Goal: Answer question/provide support

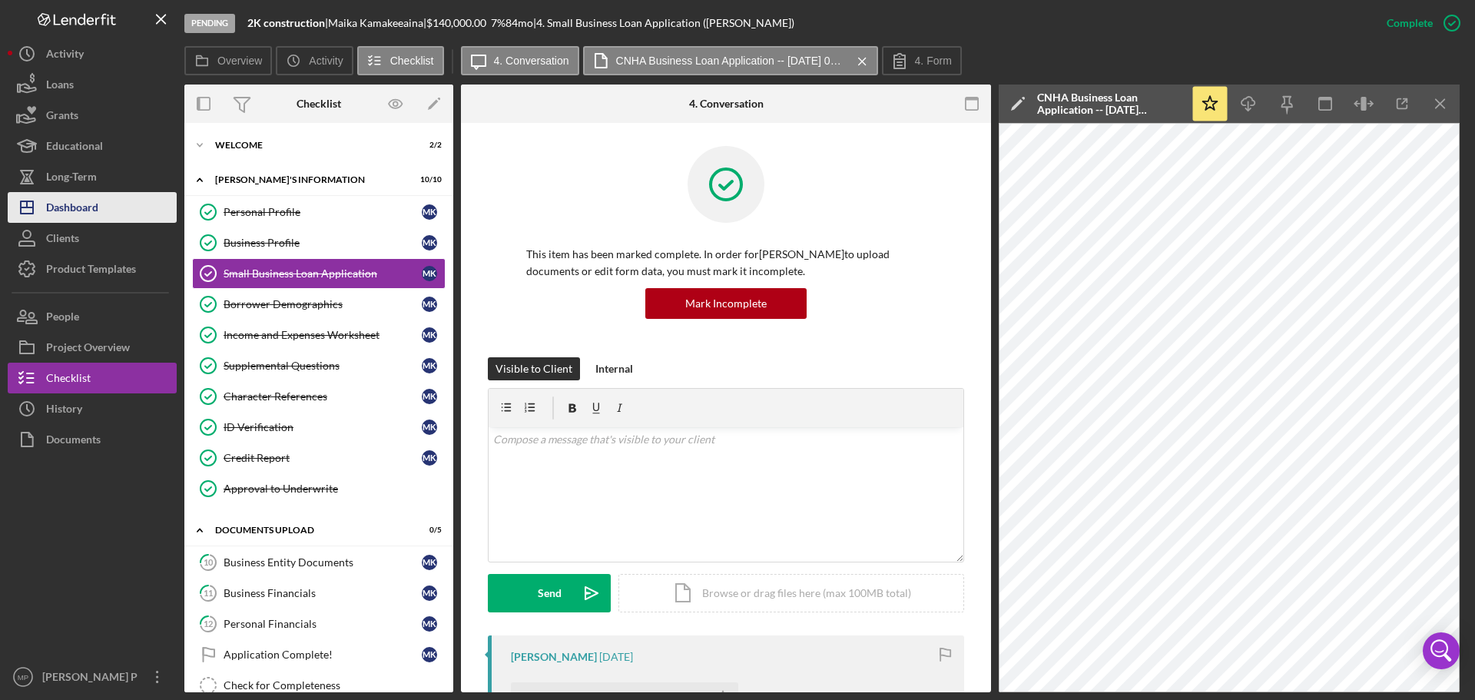
click at [75, 214] on div "Dashboard" at bounding box center [72, 209] width 52 height 35
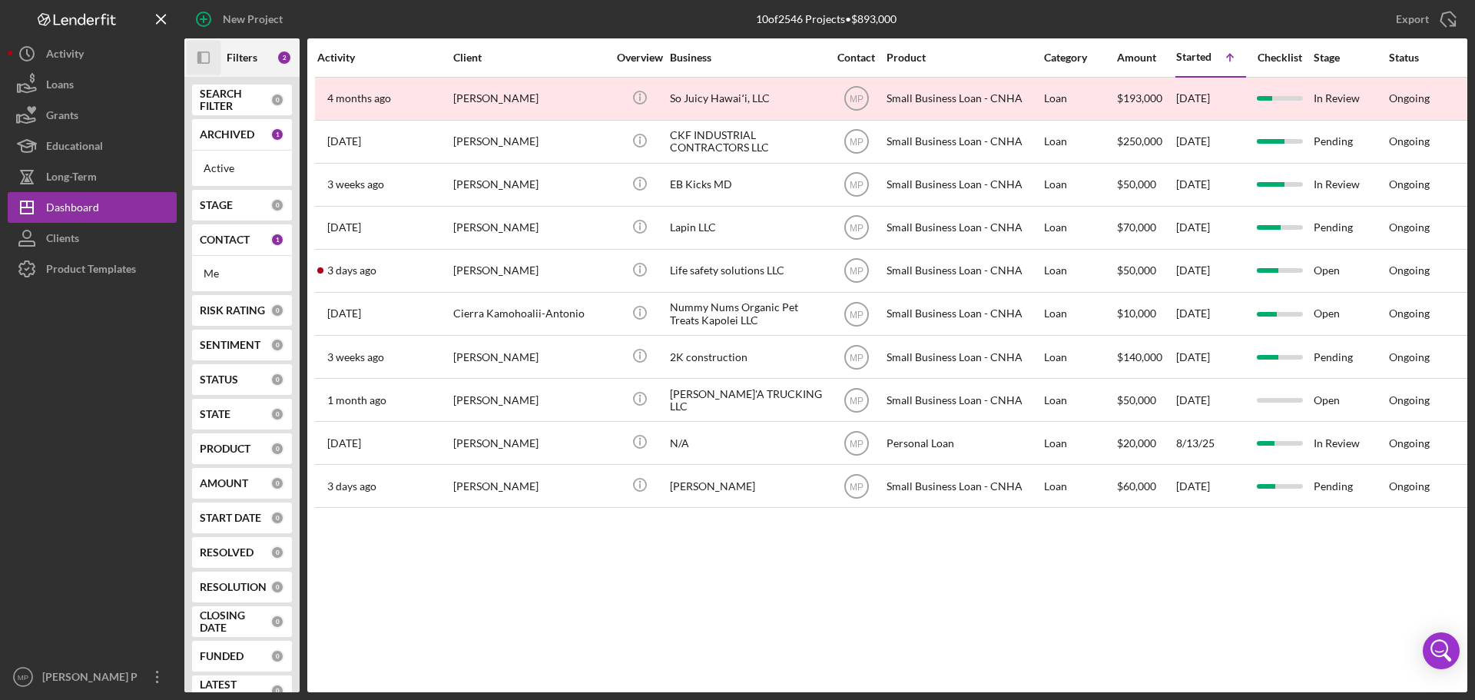
click at [205, 62] on icon "Icon/Panel Side Expand" at bounding box center [204, 58] width 35 height 35
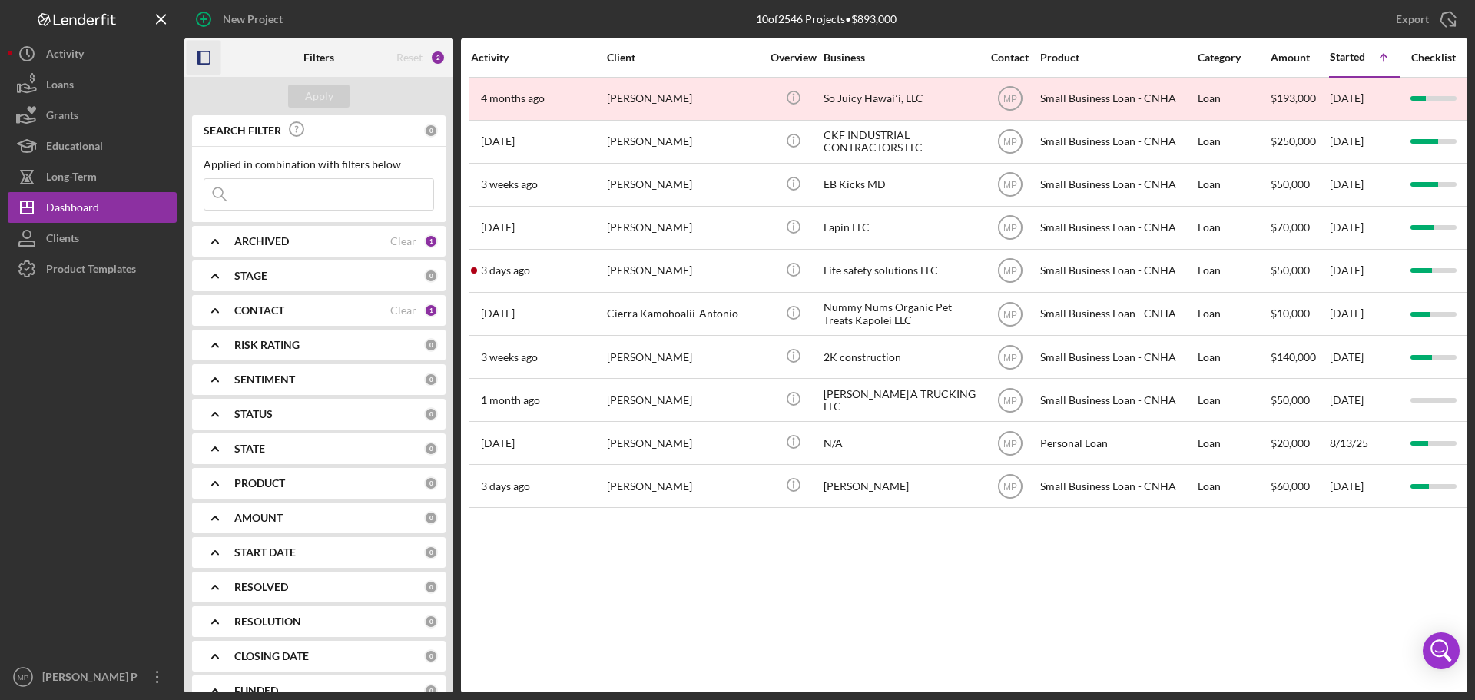
click at [259, 307] on b "CONTACT" at bounding box center [259, 310] width 50 height 12
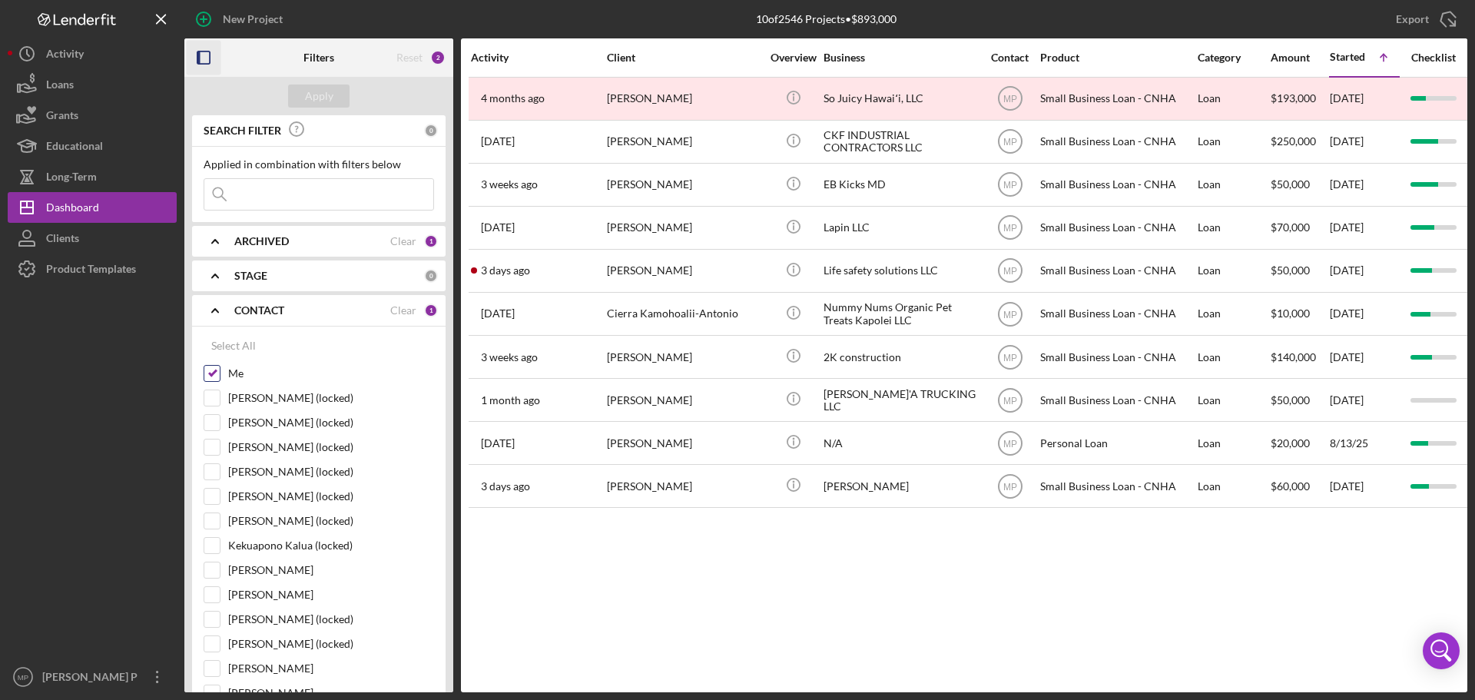
click at [211, 370] on input "Me" at bounding box center [211, 373] width 15 height 15
checkbox input "false"
click at [264, 311] on b "CONTACT" at bounding box center [259, 310] width 50 height 12
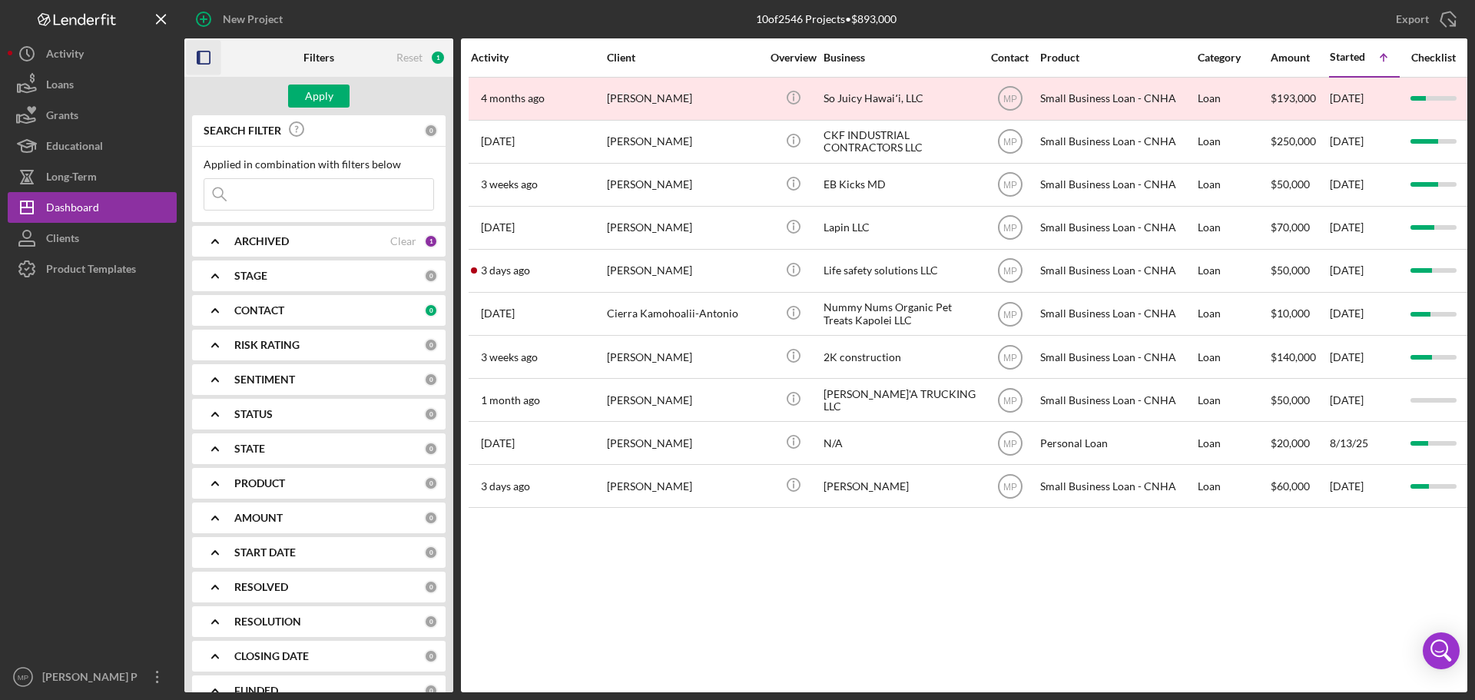
click at [256, 477] on b "PRODUCT" at bounding box center [259, 483] width 51 height 12
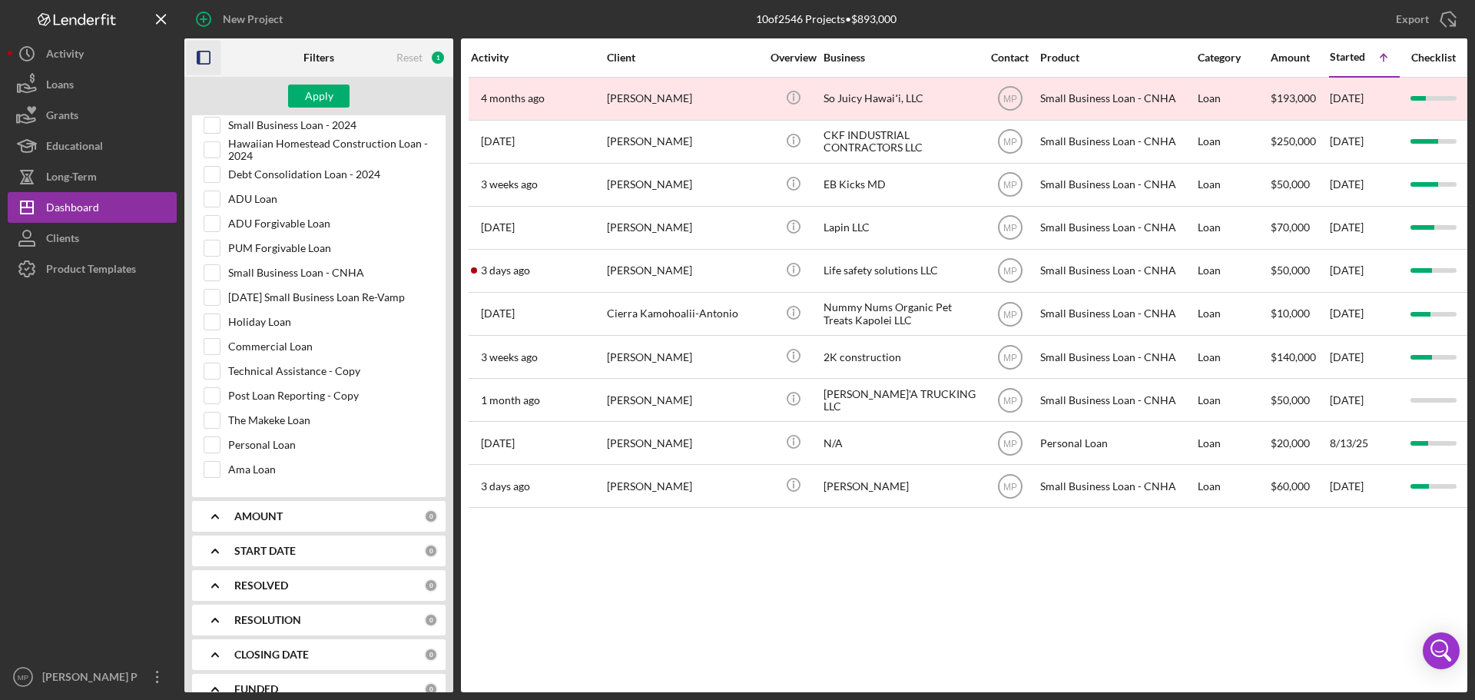
scroll to position [750, 0]
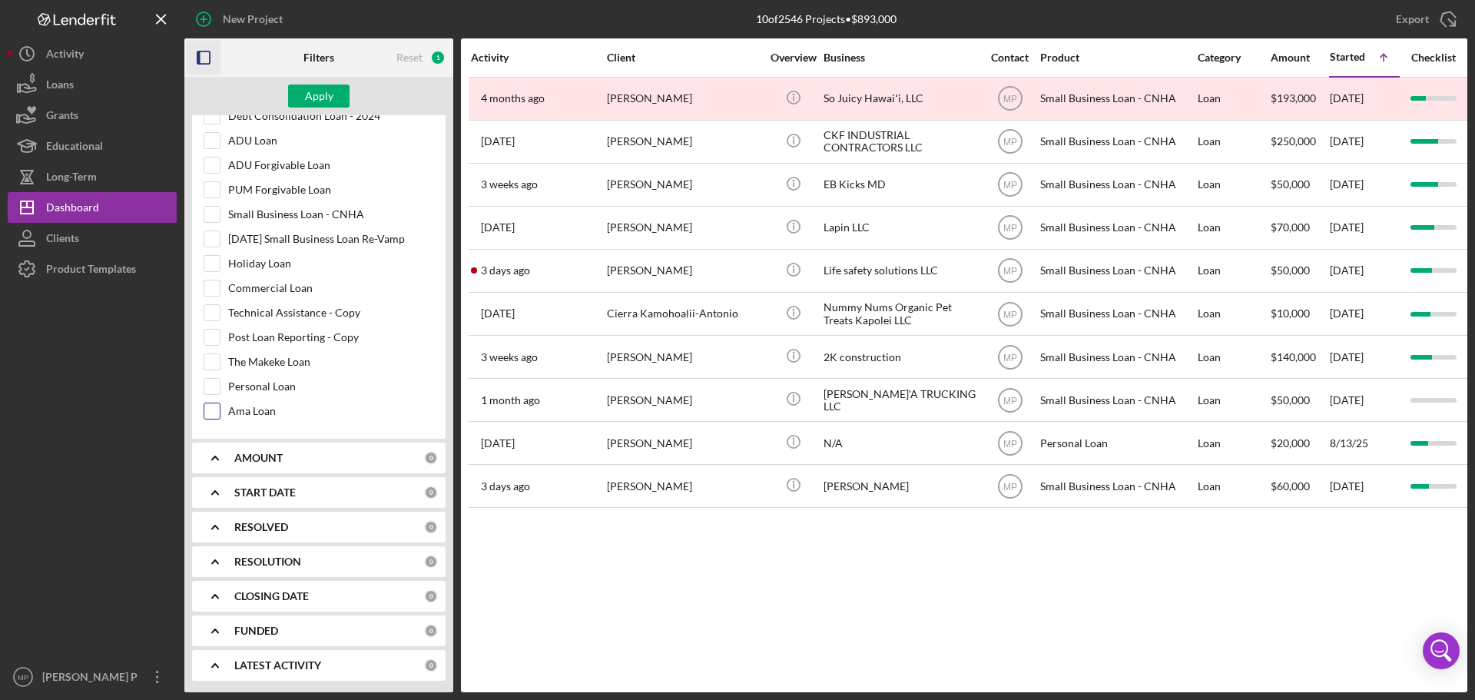
click at [214, 414] on input "Ama Loan" at bounding box center [211, 410] width 15 height 15
checkbox input "true"
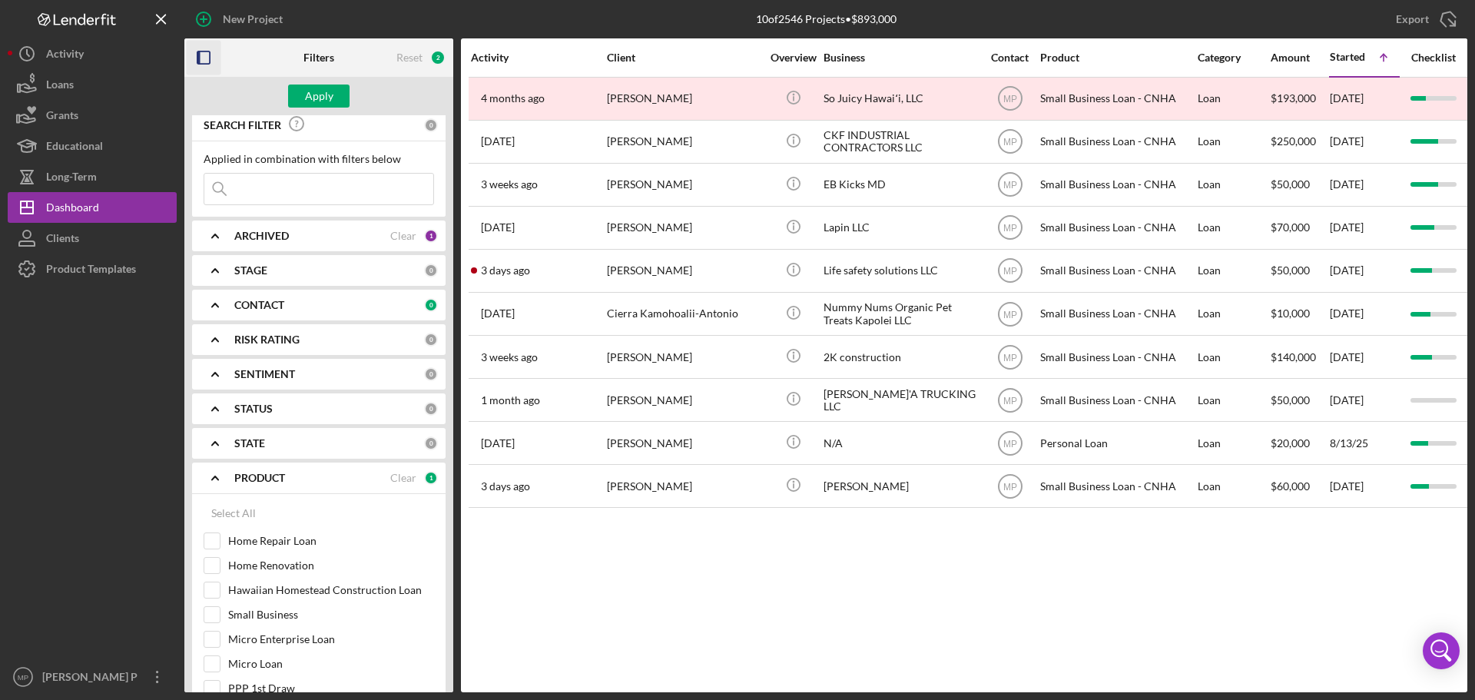
scroll to position [0, 0]
click at [264, 207] on input at bounding box center [318, 194] width 229 height 31
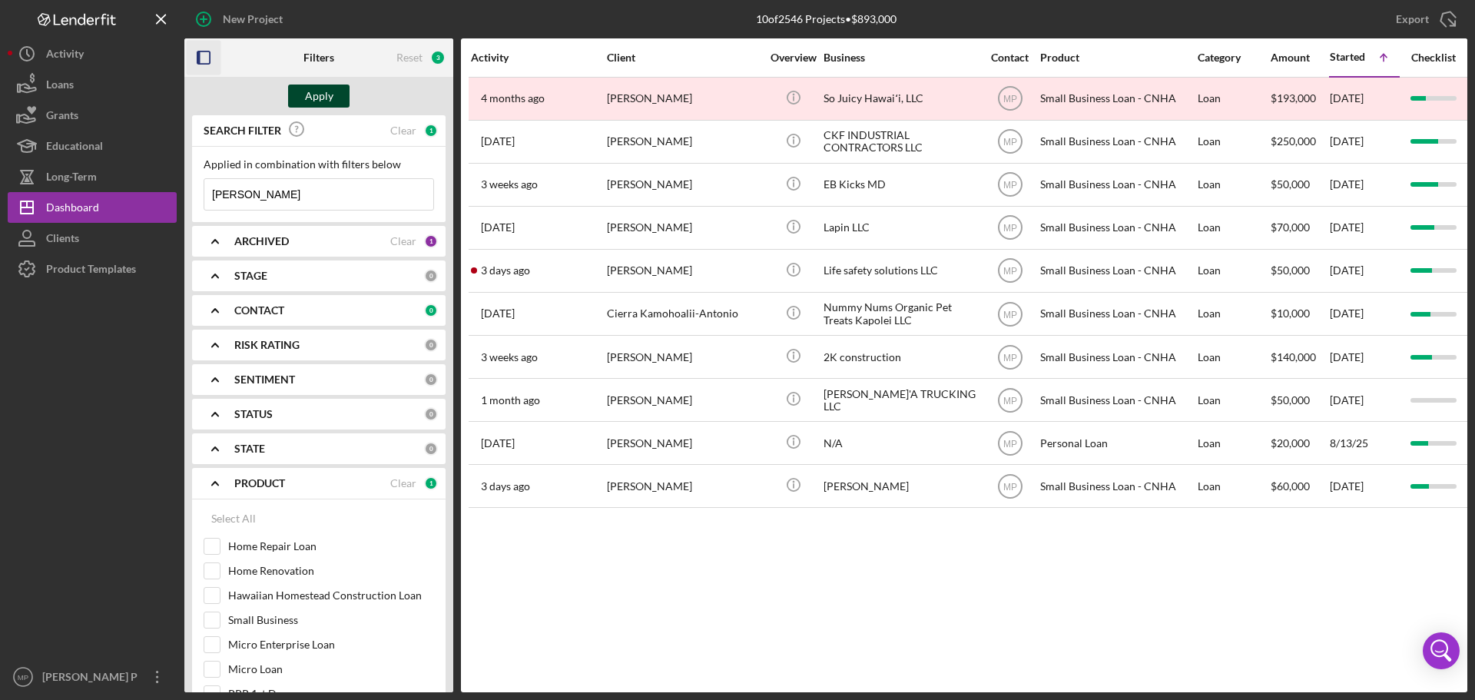
type input "[PERSON_NAME]"
click at [326, 93] on div "Apply" at bounding box center [319, 96] width 28 height 23
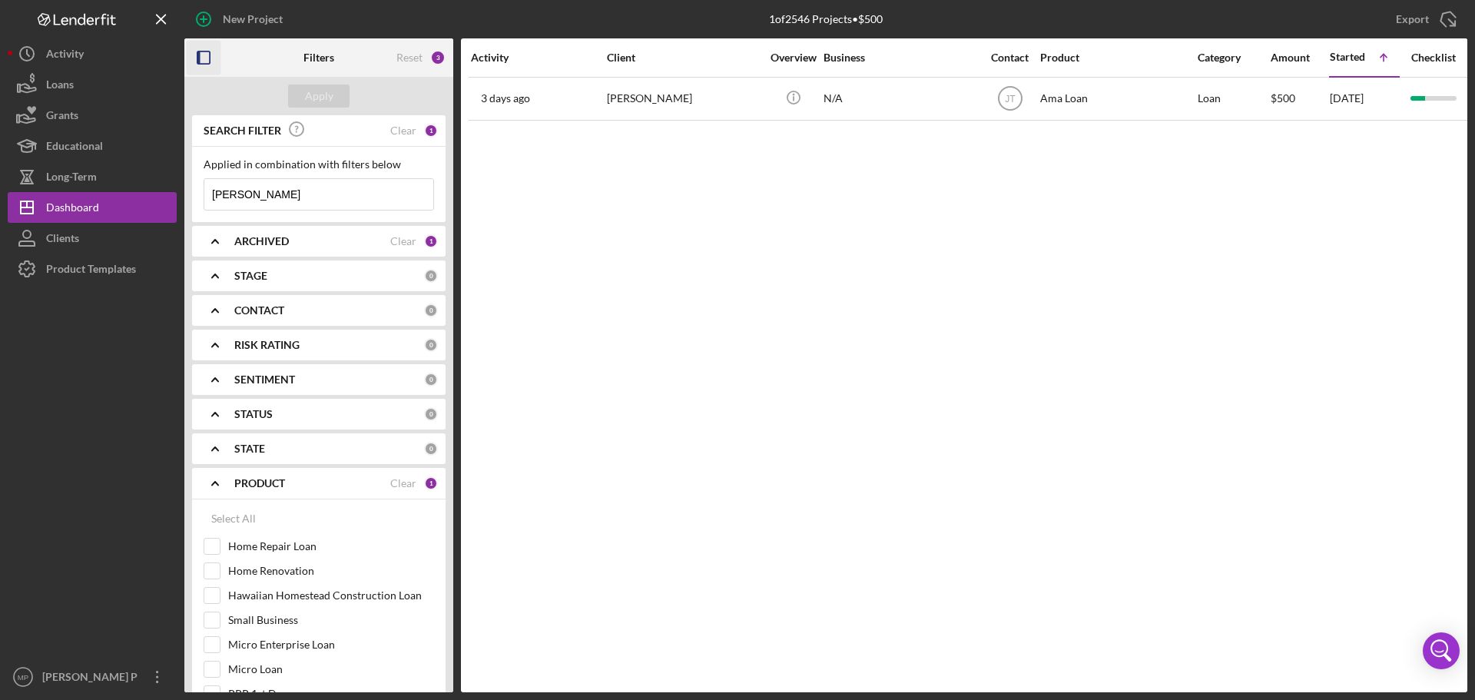
click at [204, 58] on icon "button" at bounding box center [204, 58] width 35 height 35
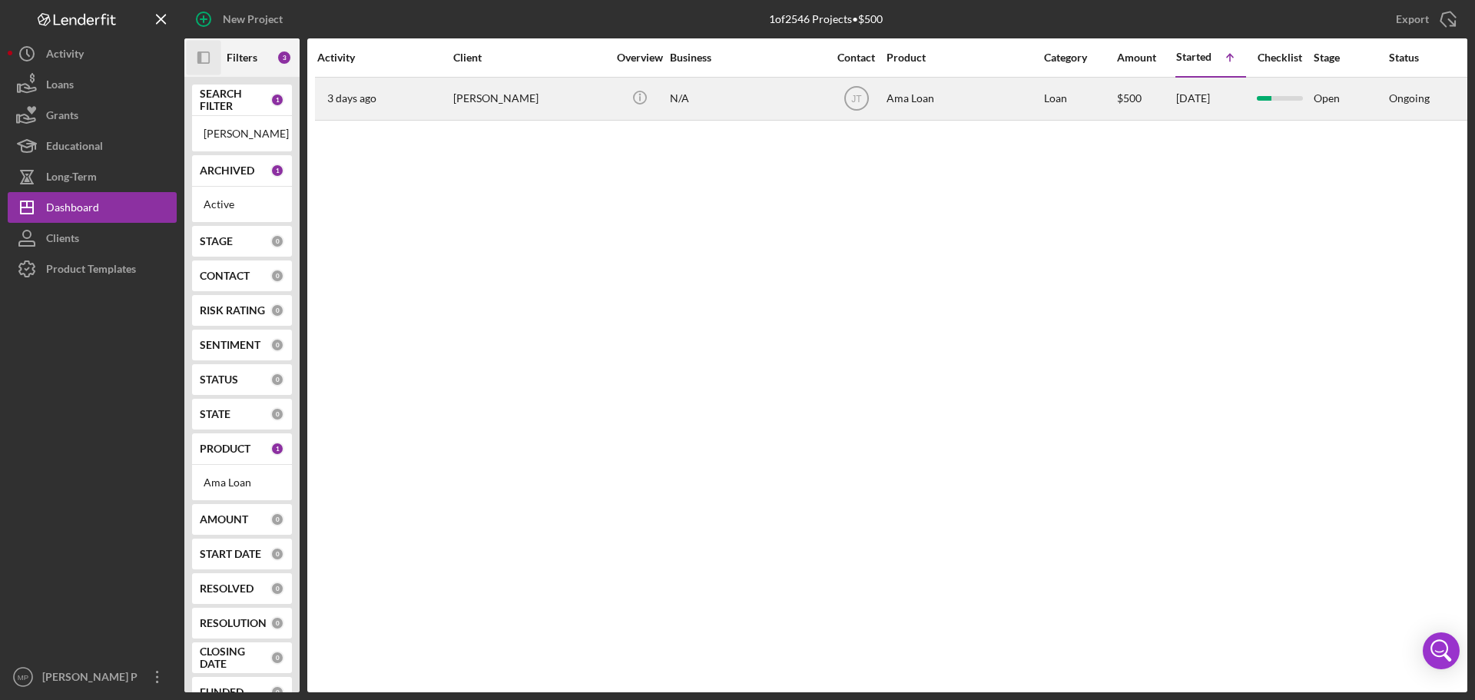
click at [531, 104] on div "[PERSON_NAME]" at bounding box center [530, 98] width 154 height 41
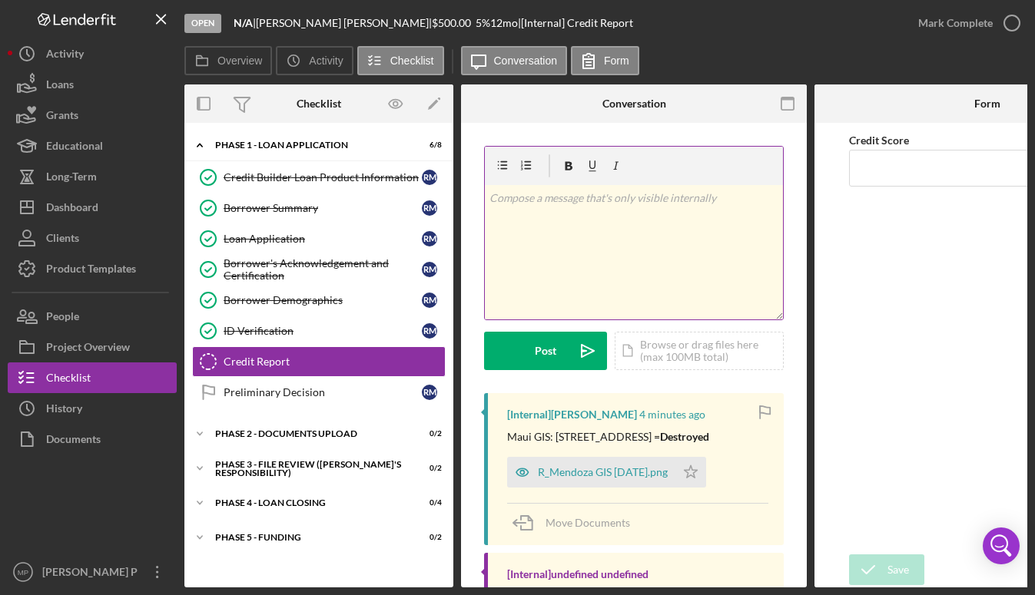
click at [565, 197] on p at bounding box center [634, 198] width 290 height 17
click at [586, 215] on div "v Color teal Color pink Remove color Add row above Add row below Add column bef…" at bounding box center [634, 252] width 298 height 134
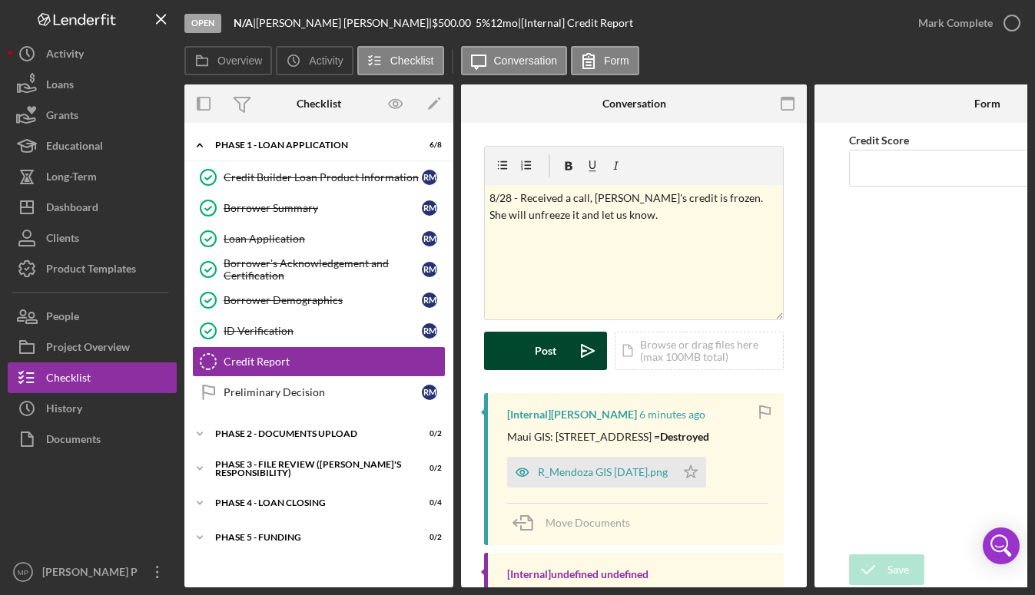
click at [542, 343] on div "Post" at bounding box center [546, 351] width 22 height 38
